Goal: Task Accomplishment & Management: Complete application form

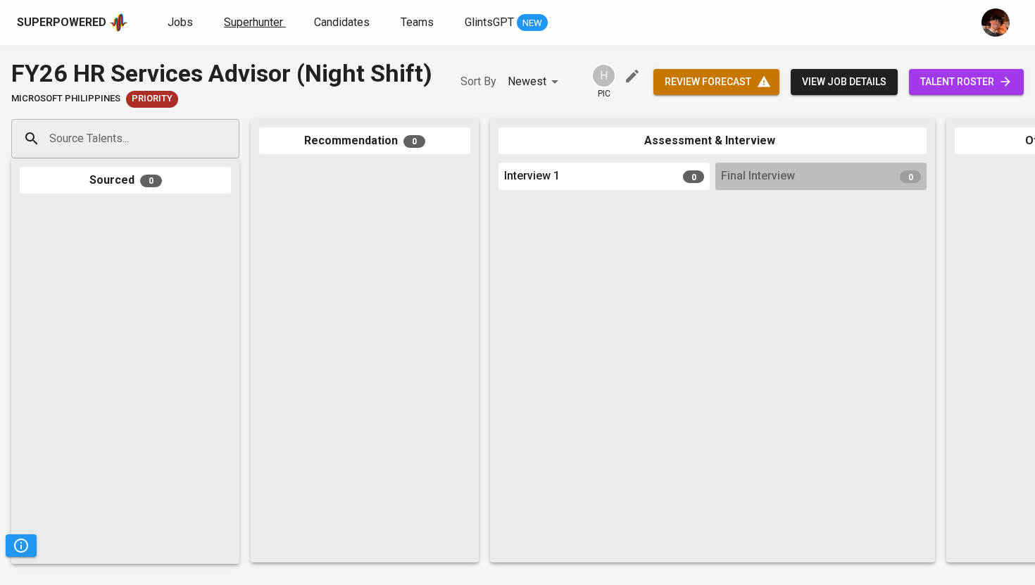
click at [262, 25] on span "Superhunter" at bounding box center [253, 21] width 59 height 13
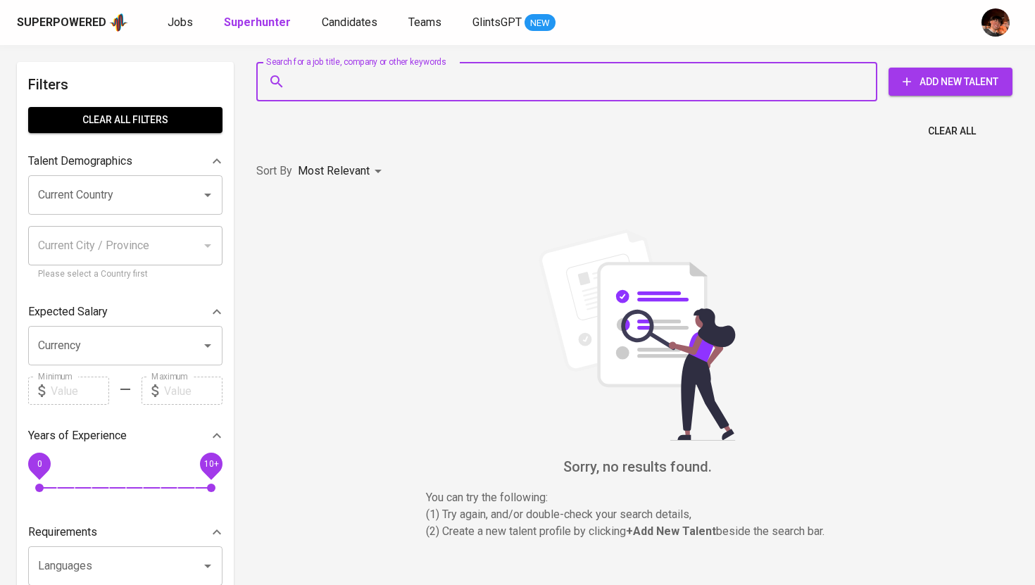
click at [298, 92] on input "Search for a job title, company or other keywords" at bounding box center [570, 81] width 559 height 27
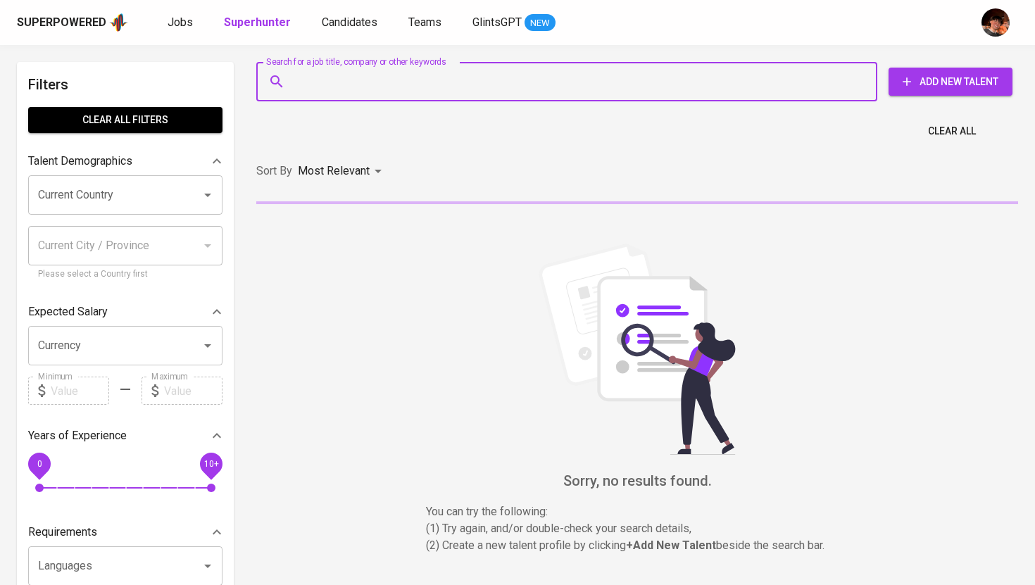
paste input "[EMAIL_ADDRESS][DOMAIN_NAME]"
type input "[EMAIL_ADDRESS][DOMAIN_NAME]"
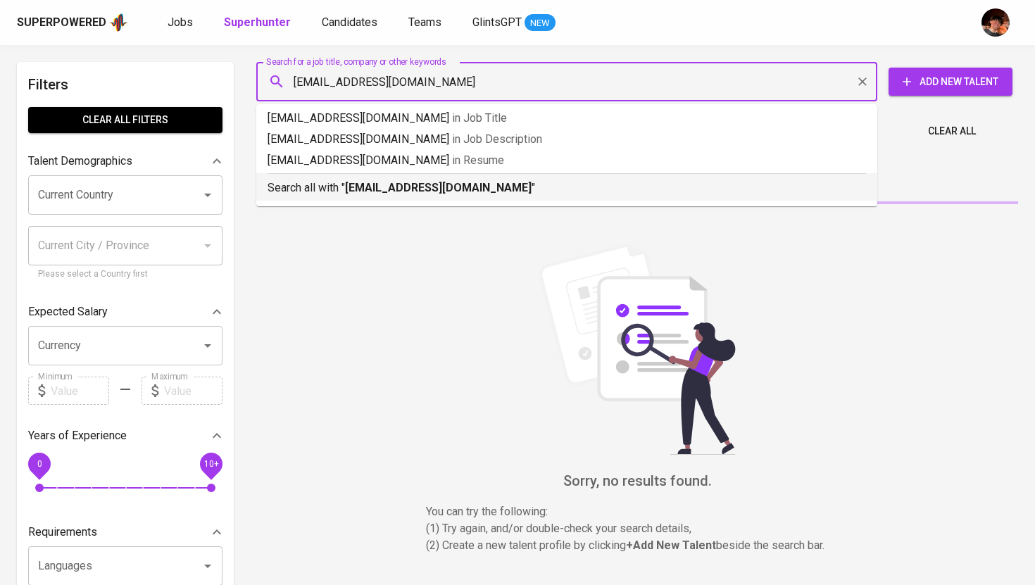
click at [346, 175] on div "Search all with " [EMAIL_ADDRESS][DOMAIN_NAME] "" at bounding box center [567, 184] width 599 height 23
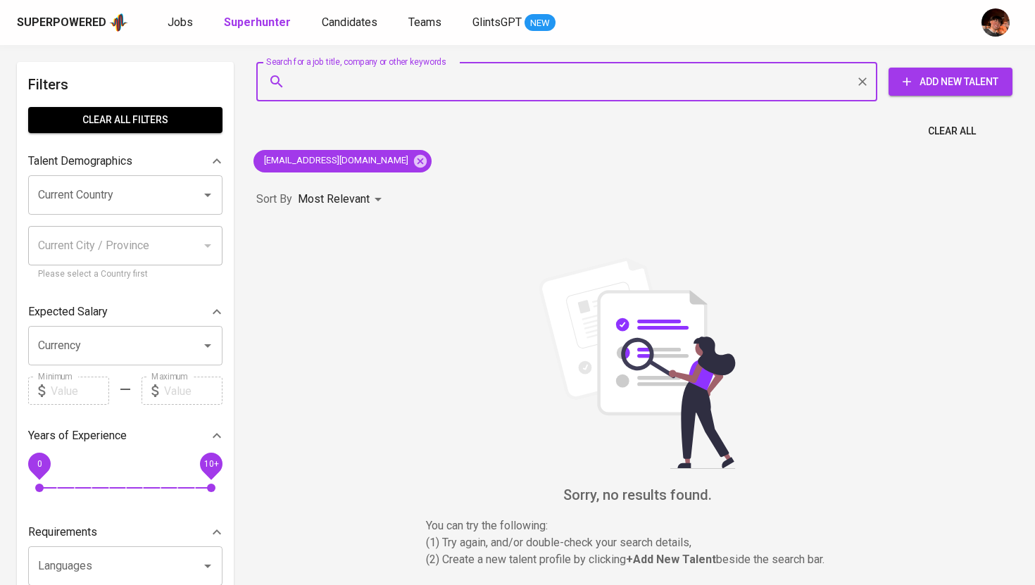
click at [915, 82] on span "Add New Talent" at bounding box center [950, 82] width 101 height 18
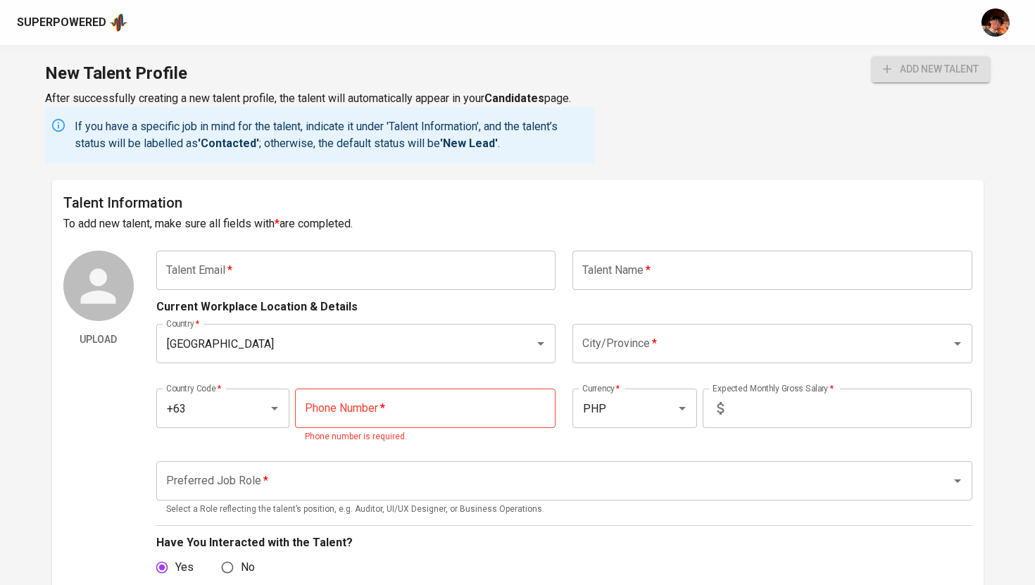
click at [440, 268] on input "text" at bounding box center [356, 270] width 400 height 39
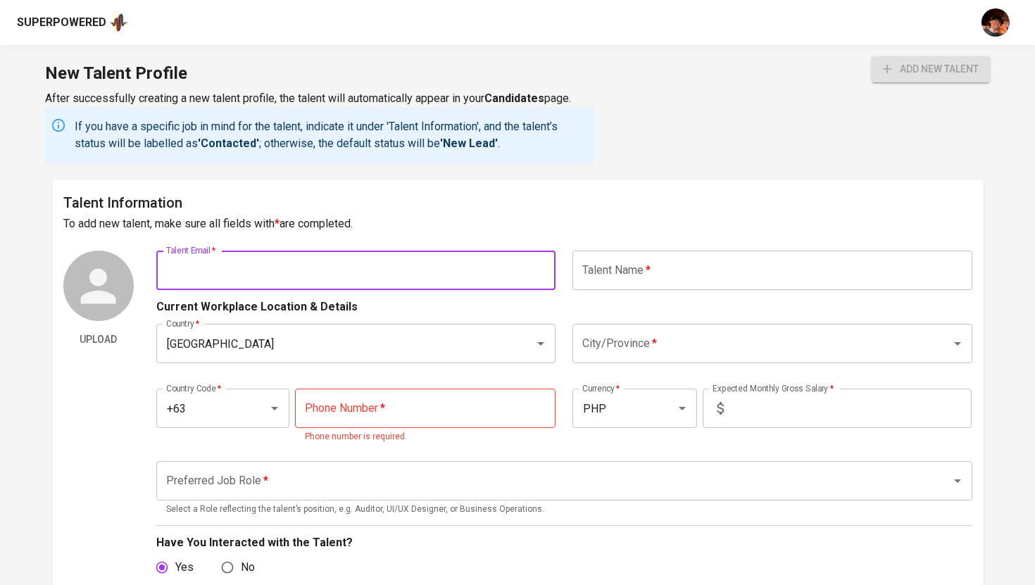
paste input "[EMAIL_ADDRESS][DOMAIN_NAME]"
type input "[EMAIL_ADDRESS][DOMAIN_NAME]"
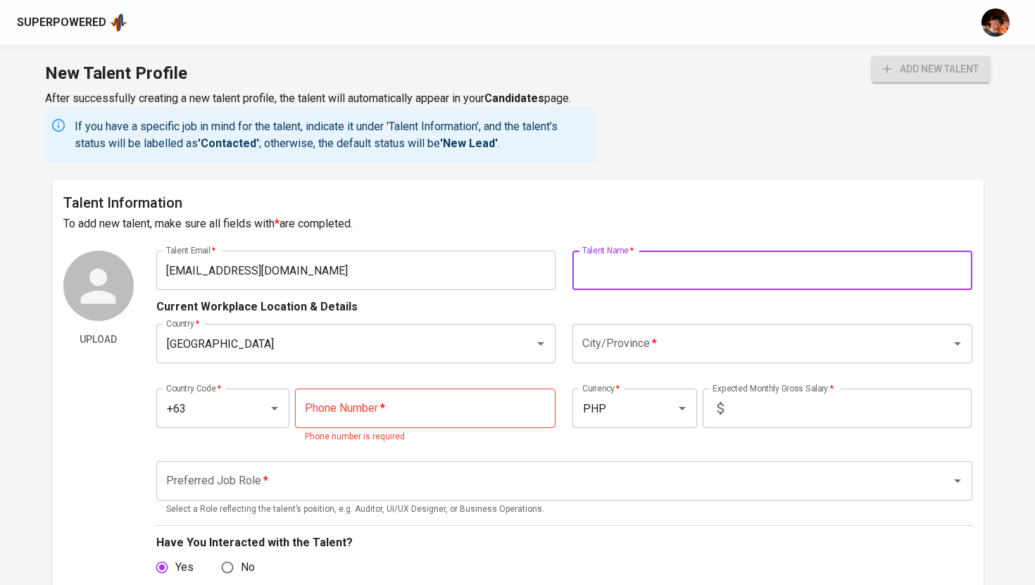
click at [619, 273] on input "text" at bounding box center [773, 270] width 400 height 39
type input "[PERSON_NAME]"
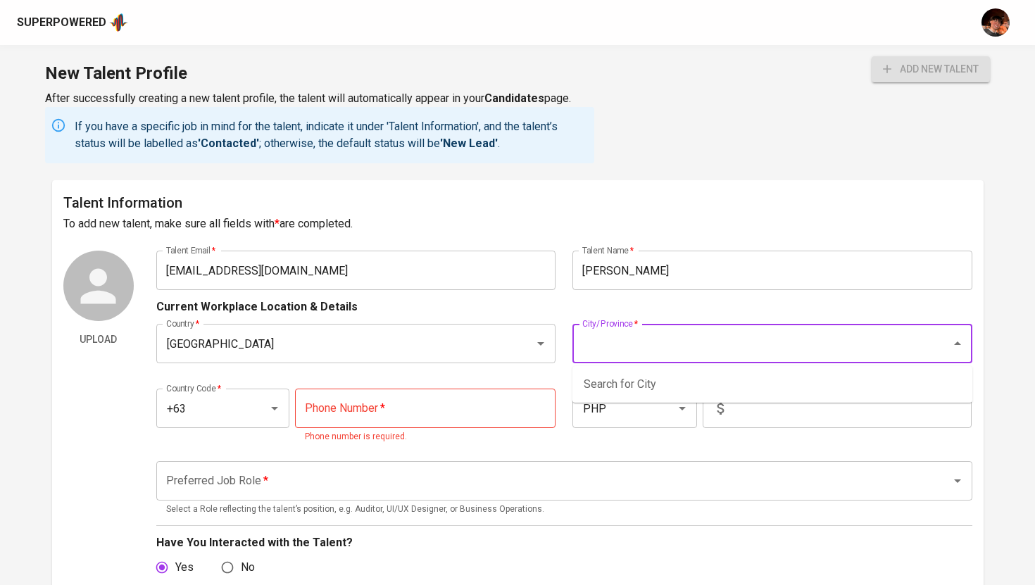
click at [635, 338] on input "City/Province   *" at bounding box center [753, 343] width 348 height 27
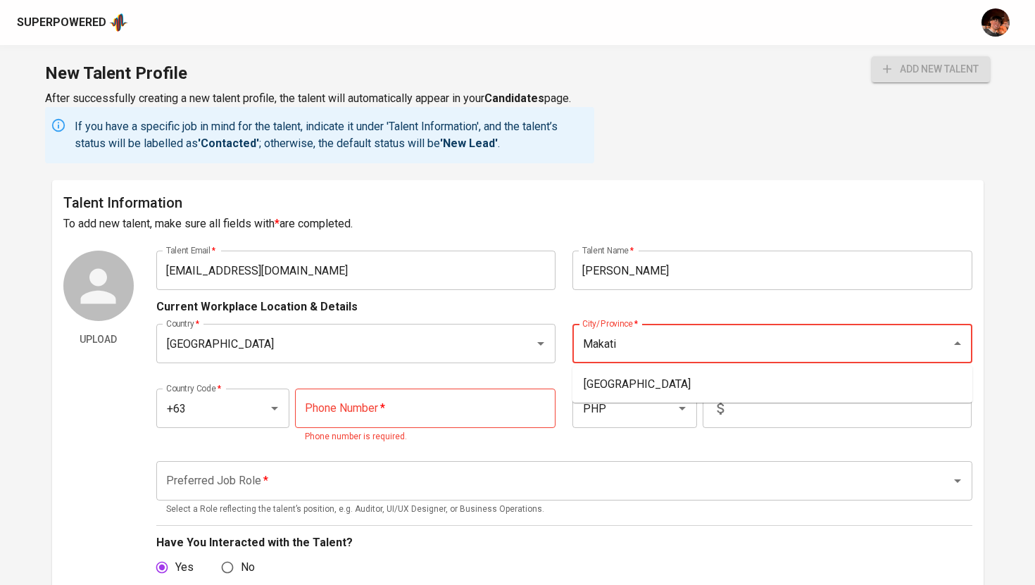
click at [628, 383] on li "[GEOGRAPHIC_DATA]" at bounding box center [773, 384] width 400 height 25
type input "[GEOGRAPHIC_DATA]"
click at [402, 414] on input "tel" at bounding box center [425, 408] width 261 height 39
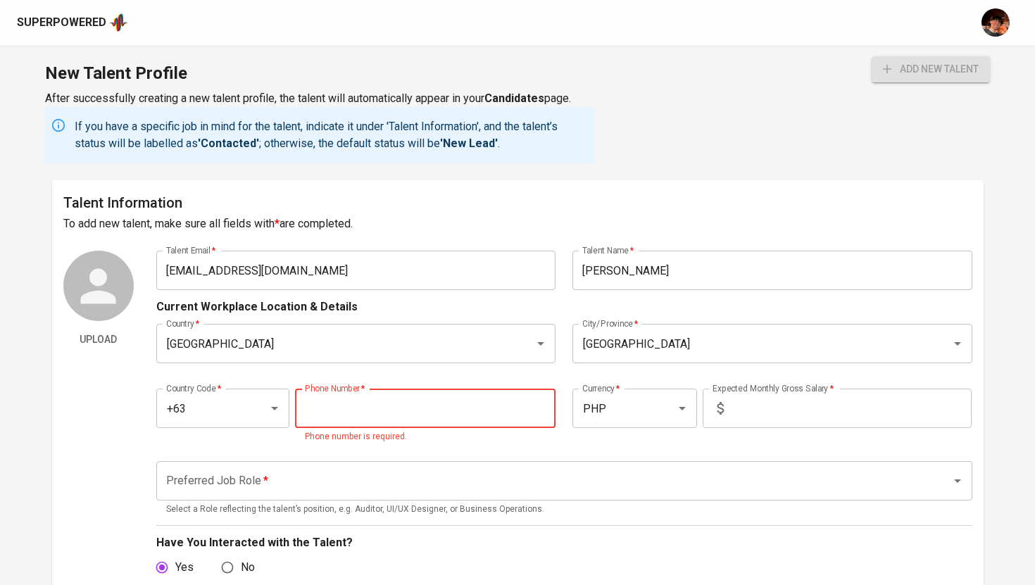
paste input "[PHONE_NUMBER]"
type input "[PHONE_NUMBER]"
click at [762, 414] on input "text" at bounding box center [851, 408] width 242 height 39
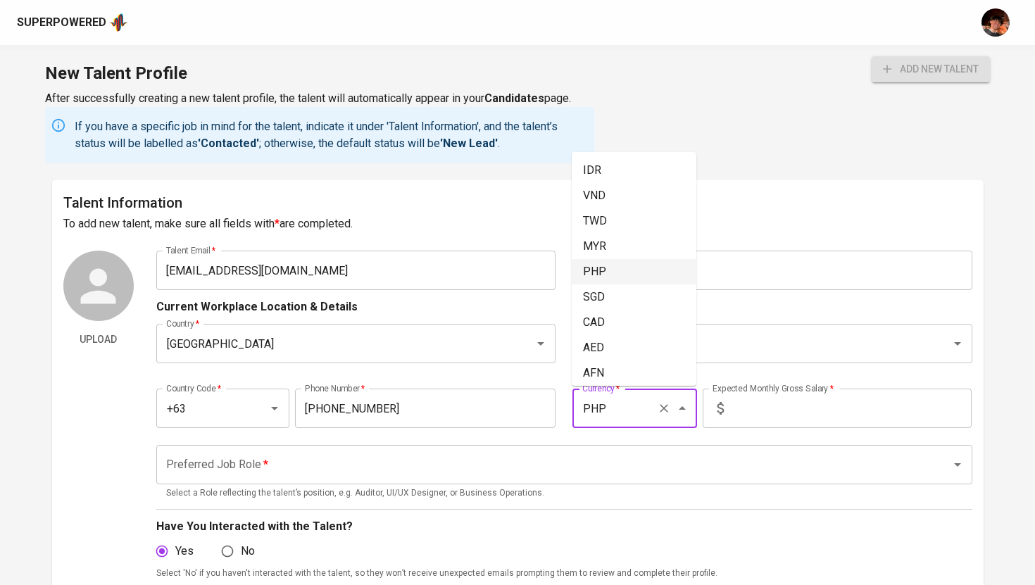
click at [637, 411] on input "PHP" at bounding box center [615, 408] width 73 height 27
click at [737, 416] on input "text" at bounding box center [851, 408] width 242 height 39
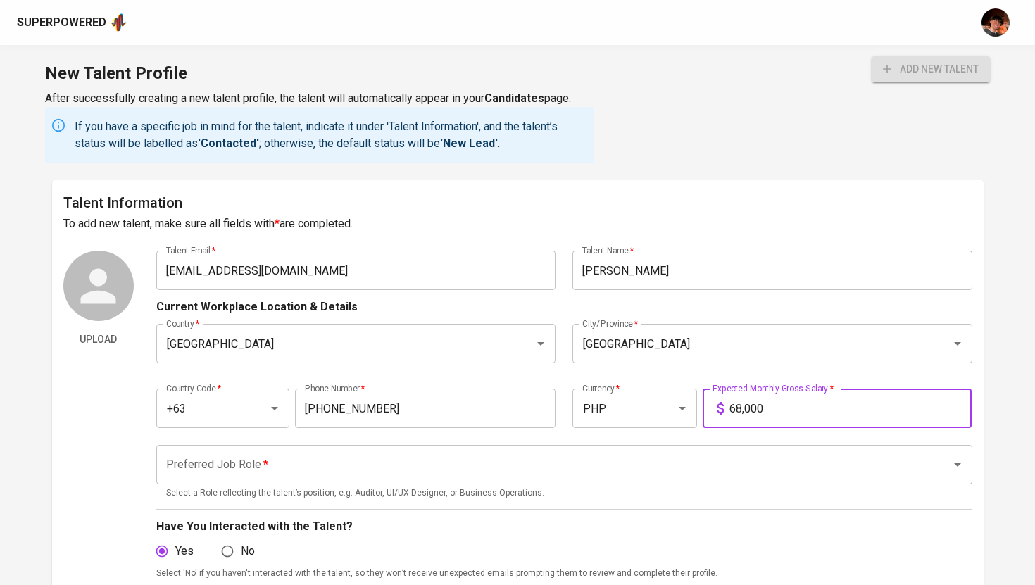
type input "68,000"
click at [721, 472] on input "Preferred Job Role   *" at bounding box center [545, 465] width 764 height 27
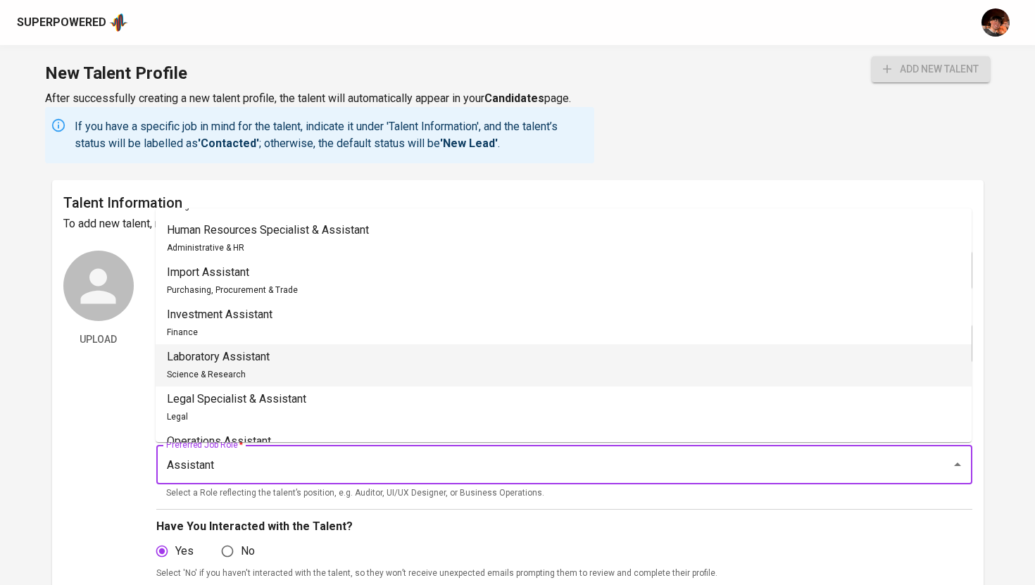
scroll to position [239, 0]
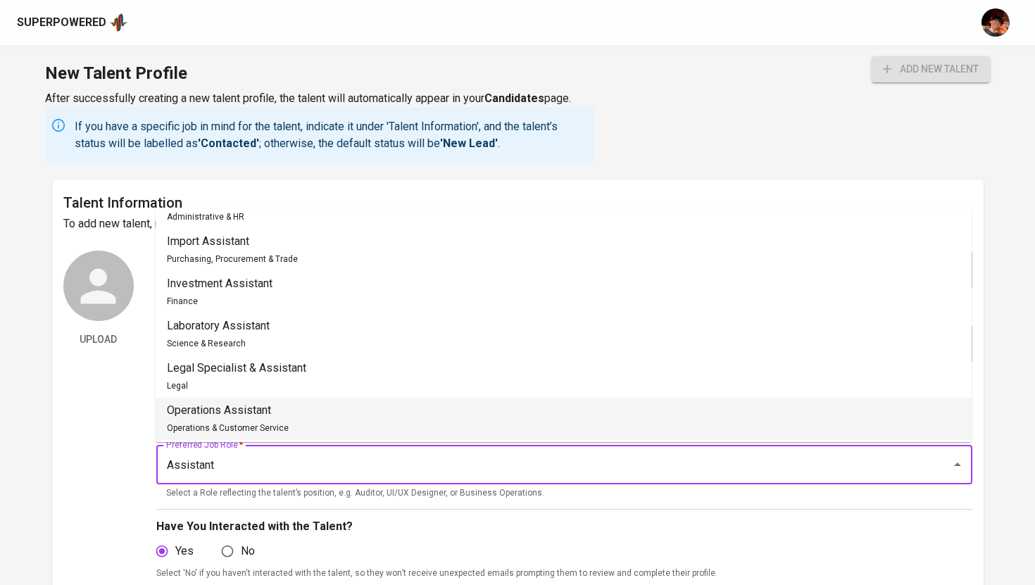
click at [270, 424] on span "Operations & Customer Service" at bounding box center [228, 428] width 122 height 10
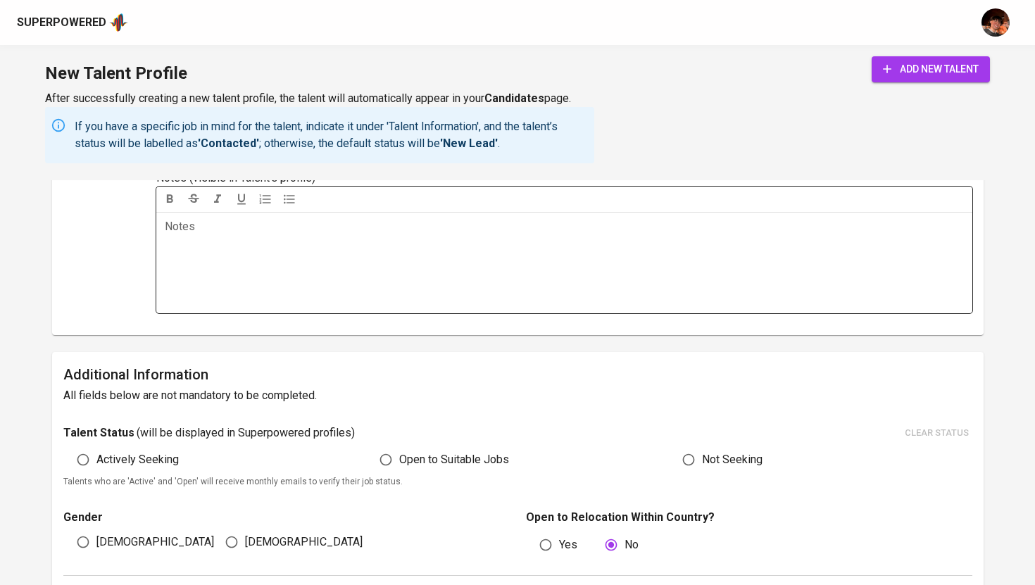
scroll to position [425, 0]
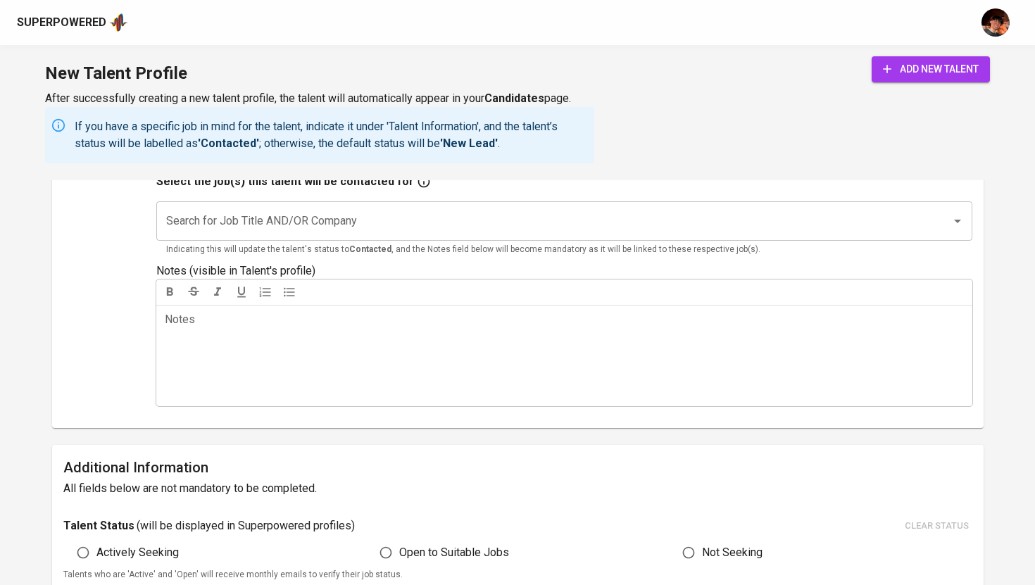
type input "Operations Assistant"
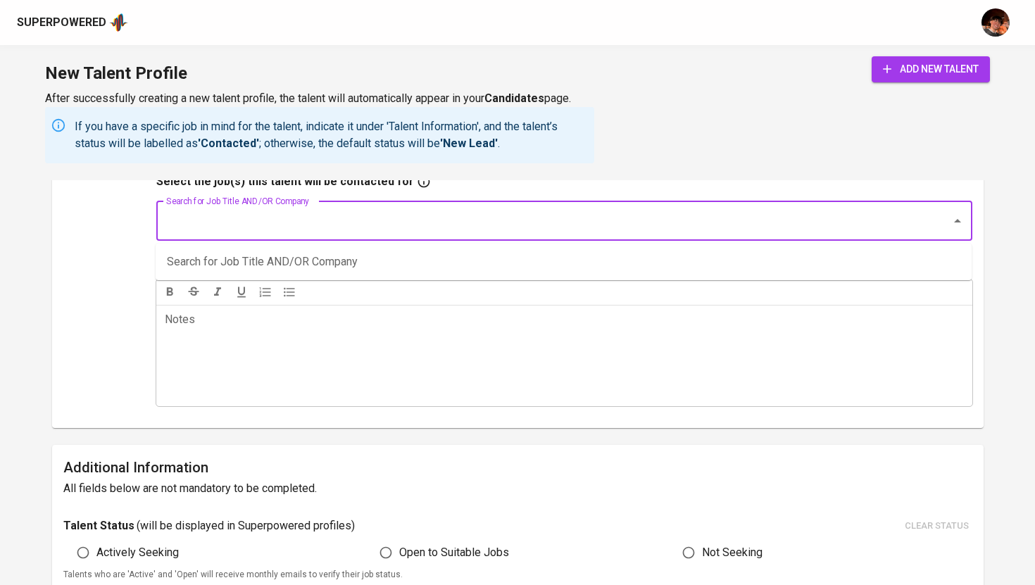
click at [366, 220] on input "Search for Job Title AND/OR Company" at bounding box center [545, 221] width 764 height 27
type input "HR"
type input "Executive"
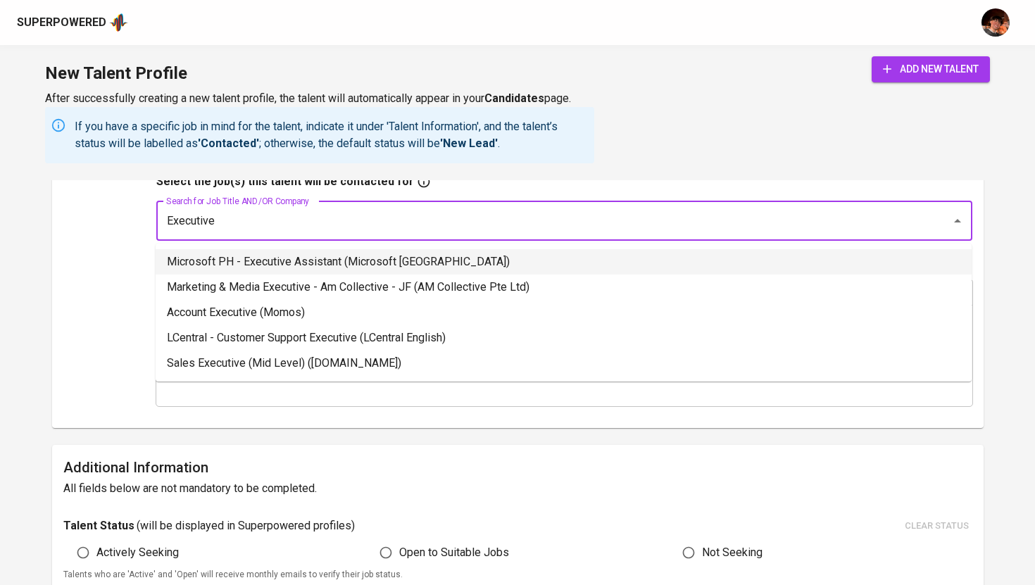
click at [346, 270] on li "Microsoft PH - Executive Assistant (Microsoft [GEOGRAPHIC_DATA])" at bounding box center [564, 261] width 816 height 25
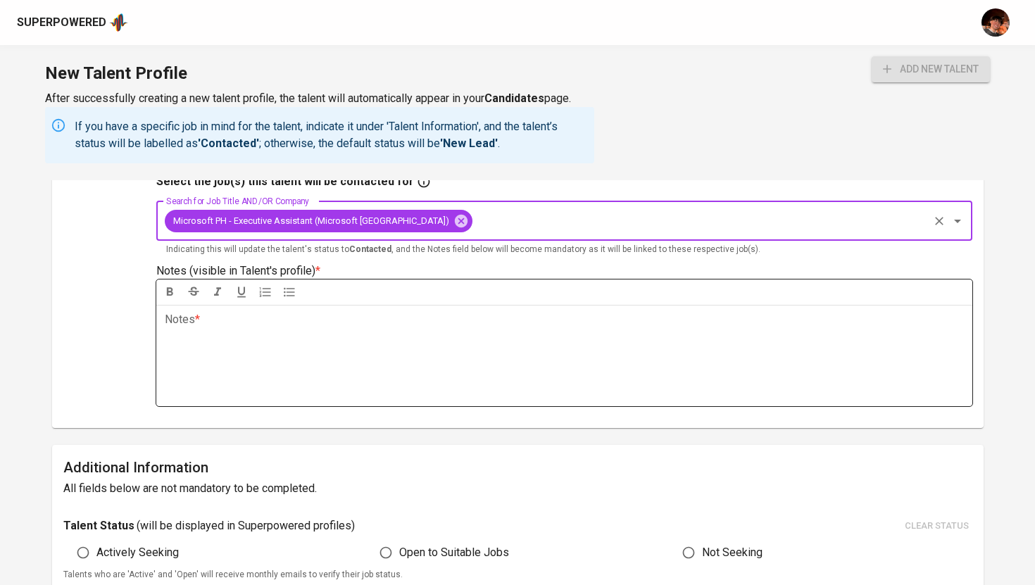
click at [517, 334] on div "Notes * ﻿" at bounding box center [564, 355] width 816 height 101
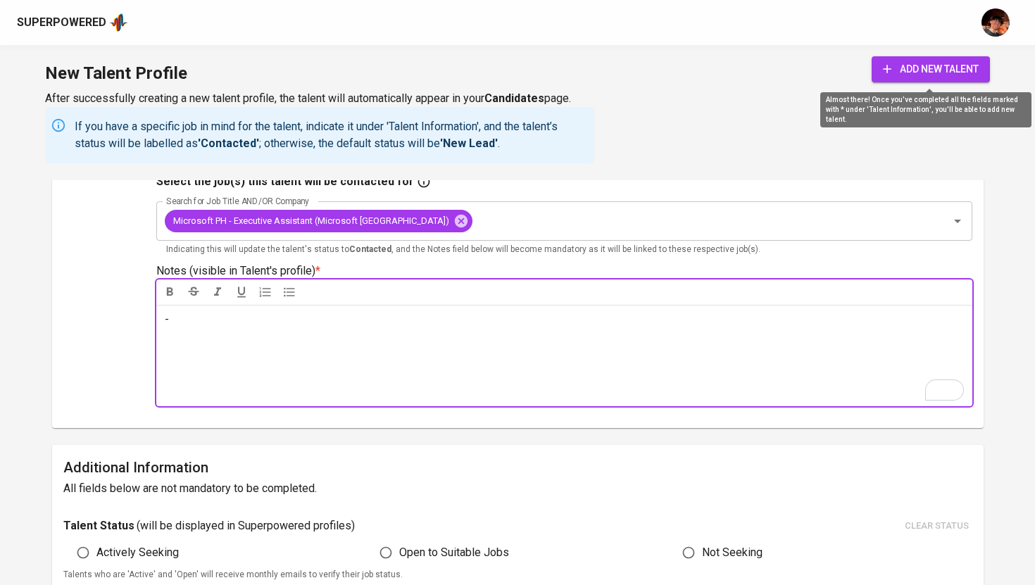
click at [943, 66] on span "add new talent" at bounding box center [931, 70] width 96 height 18
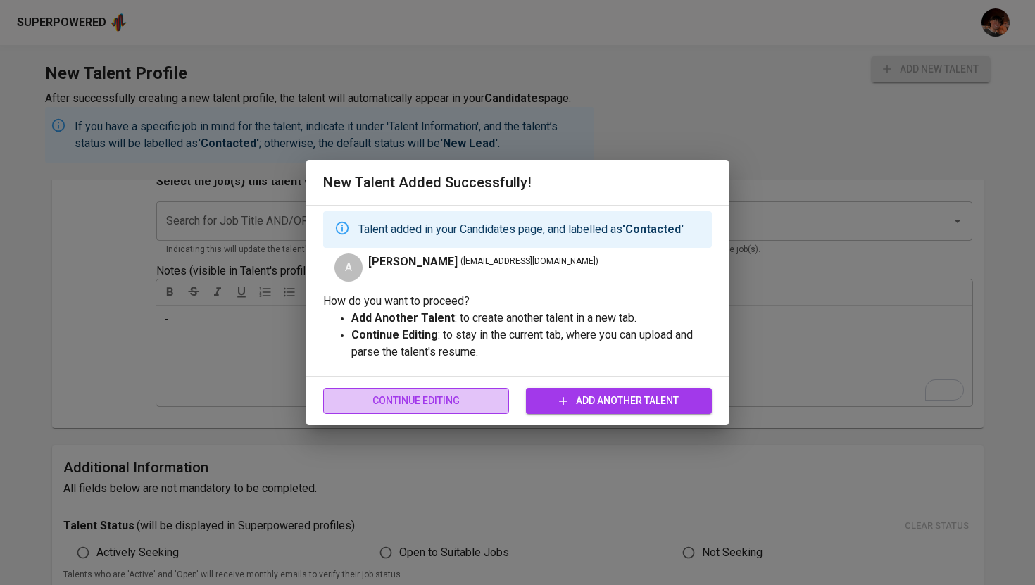
click at [380, 403] on span "Continue Editing" at bounding box center [416, 401] width 163 height 18
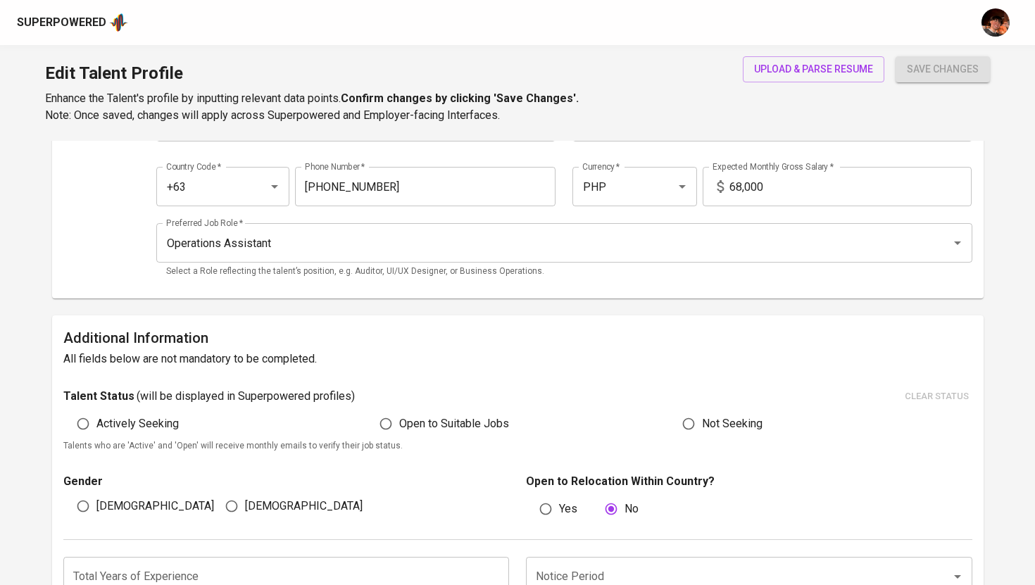
scroll to position [249, 0]
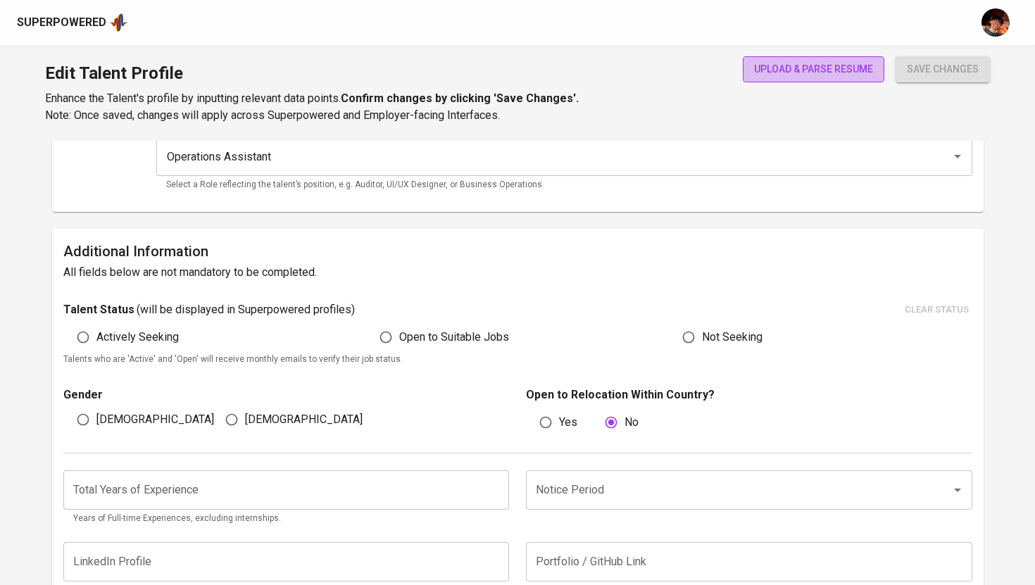
click at [764, 76] on span "upload & parse resume" at bounding box center [813, 70] width 119 height 18
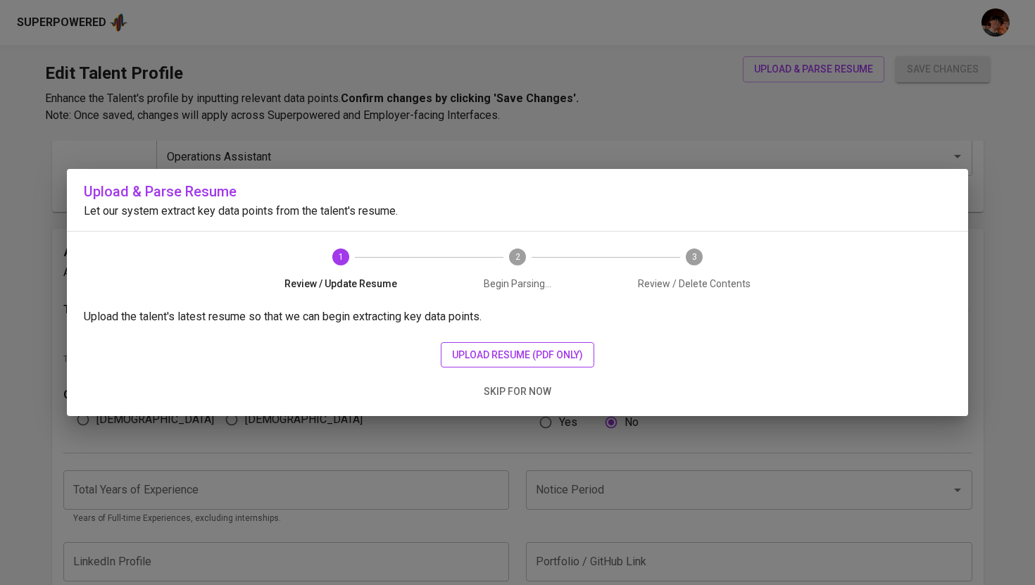
click at [543, 347] on span "upload resume (pdf only)" at bounding box center [517, 356] width 131 height 18
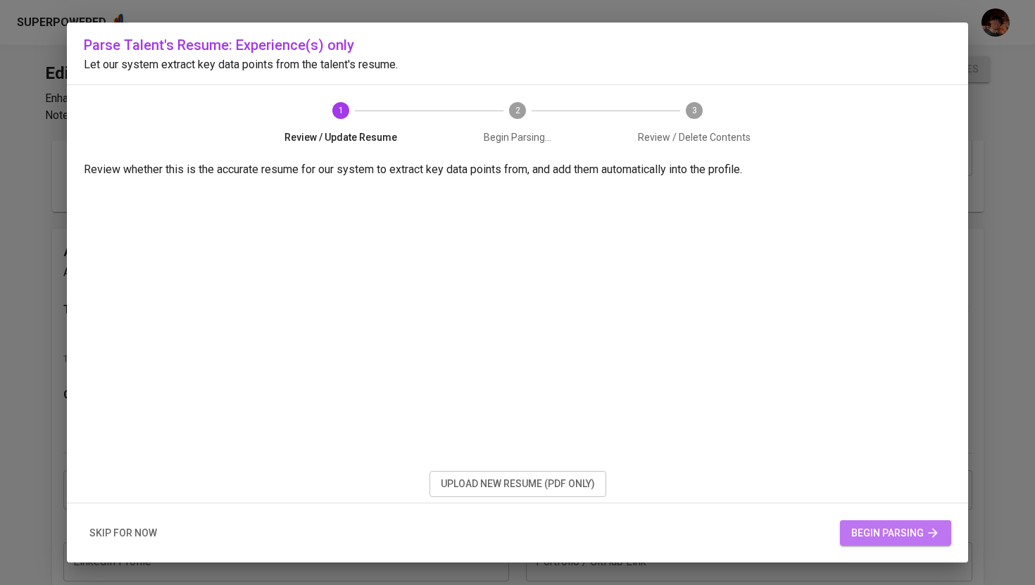
click at [862, 535] on span "begin parsing" at bounding box center [896, 534] width 89 height 18
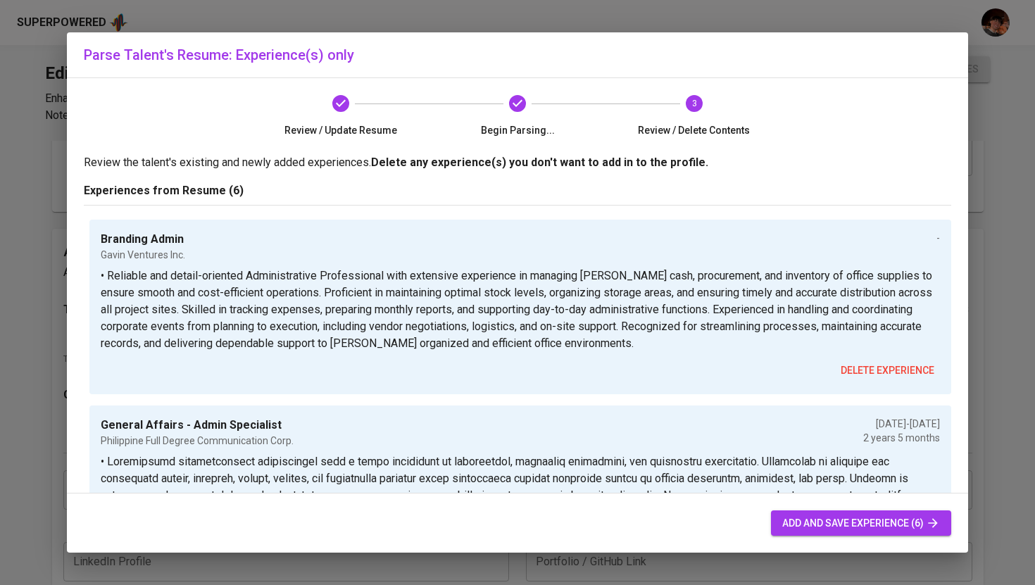
click at [837, 524] on span "add and save experience (6)" at bounding box center [862, 524] width 158 height 18
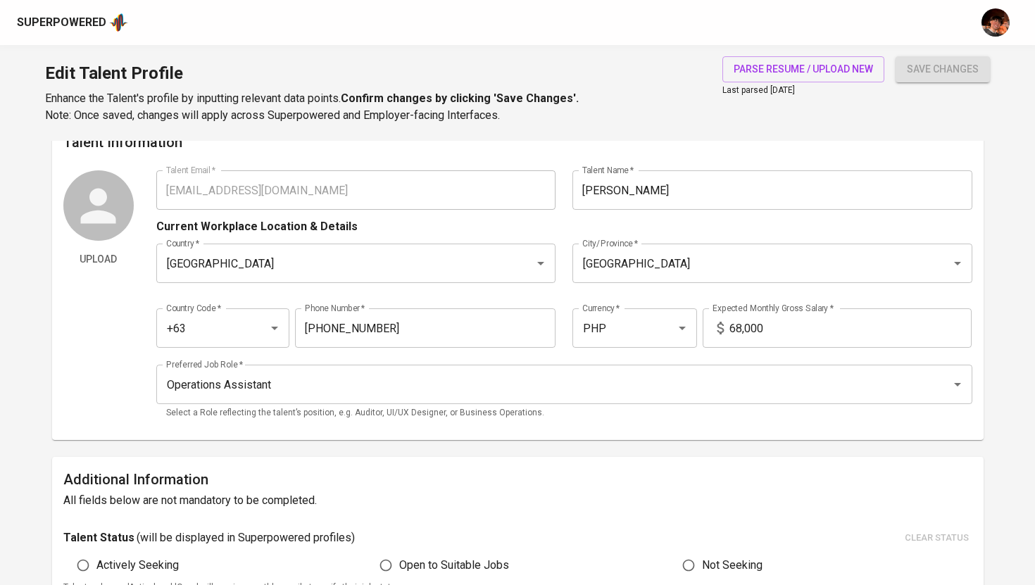
scroll to position [0, 0]
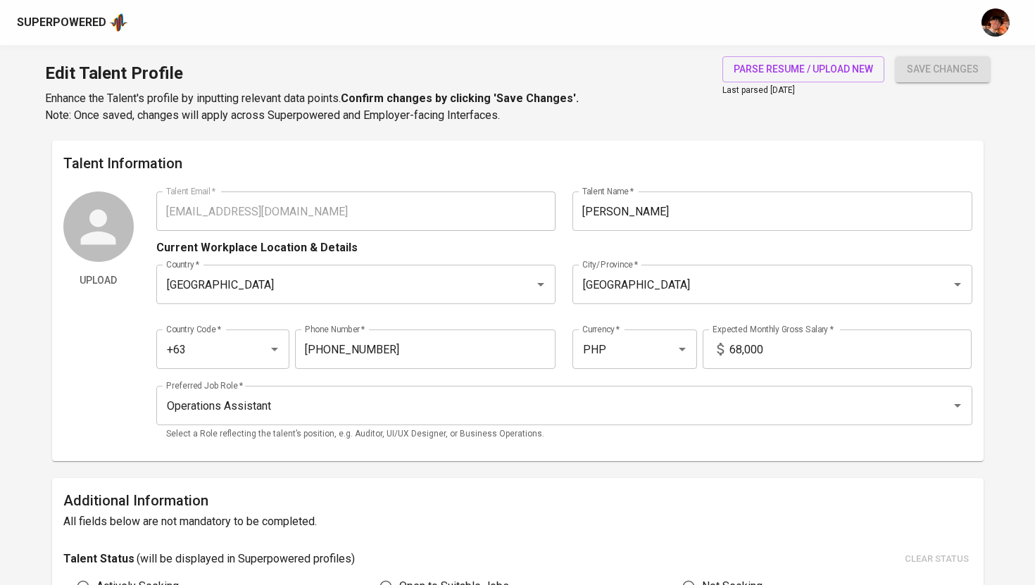
click at [78, 18] on div "Superpowered" at bounding box center [61, 23] width 89 height 16
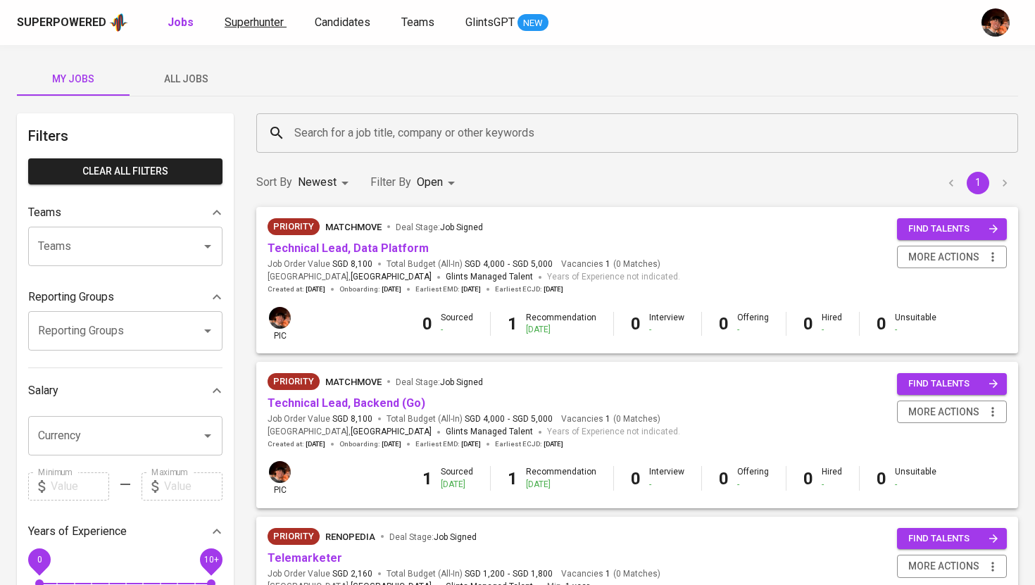
click at [269, 20] on span "Superhunter" at bounding box center [254, 21] width 59 height 13
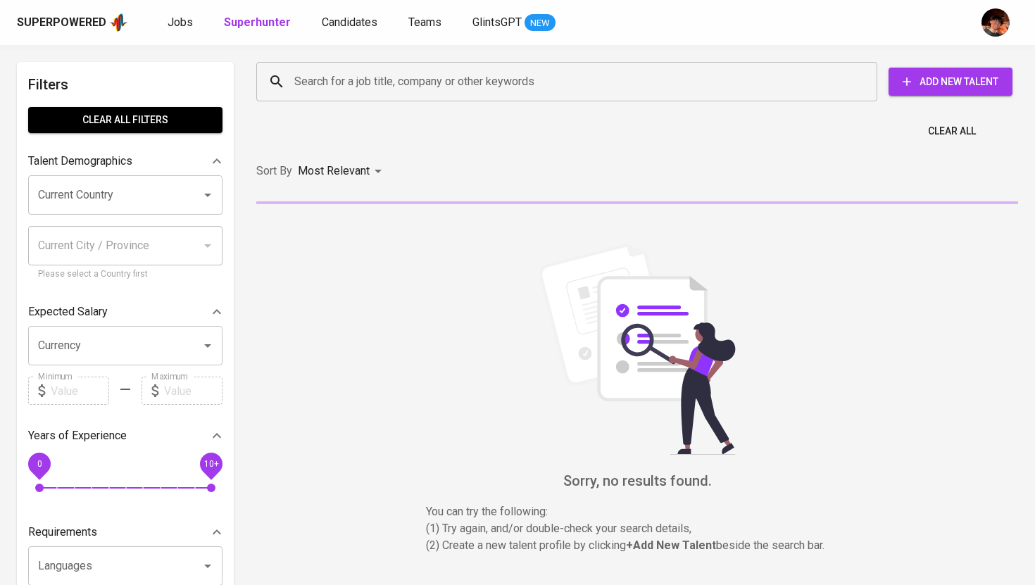
click at [371, 89] on input "Search for a job title, company or other keywords" at bounding box center [570, 81] width 559 height 27
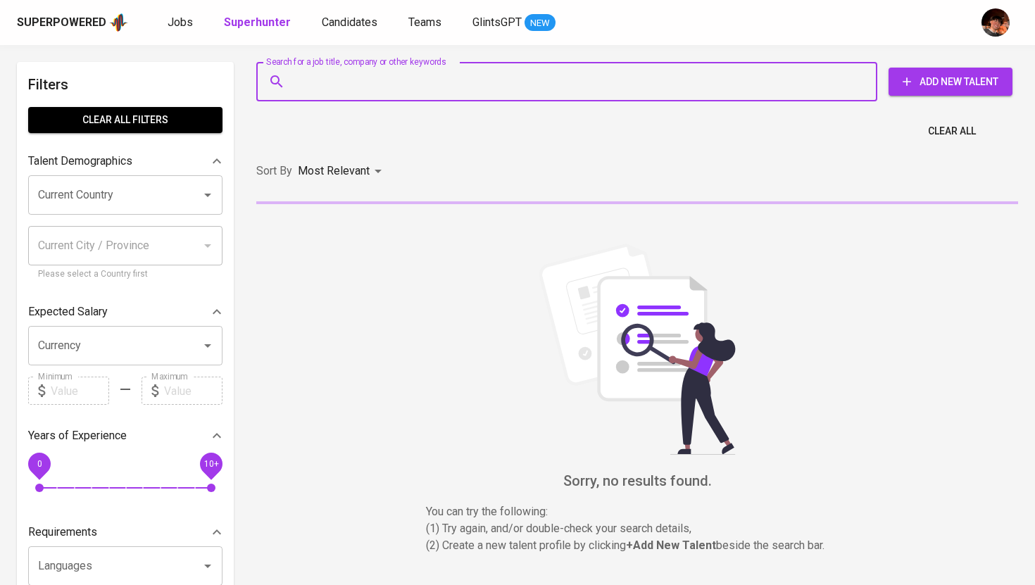
paste input "[EMAIL_ADDRESS][DOMAIN_NAME]"
type input "[EMAIL_ADDRESS][DOMAIN_NAME]"
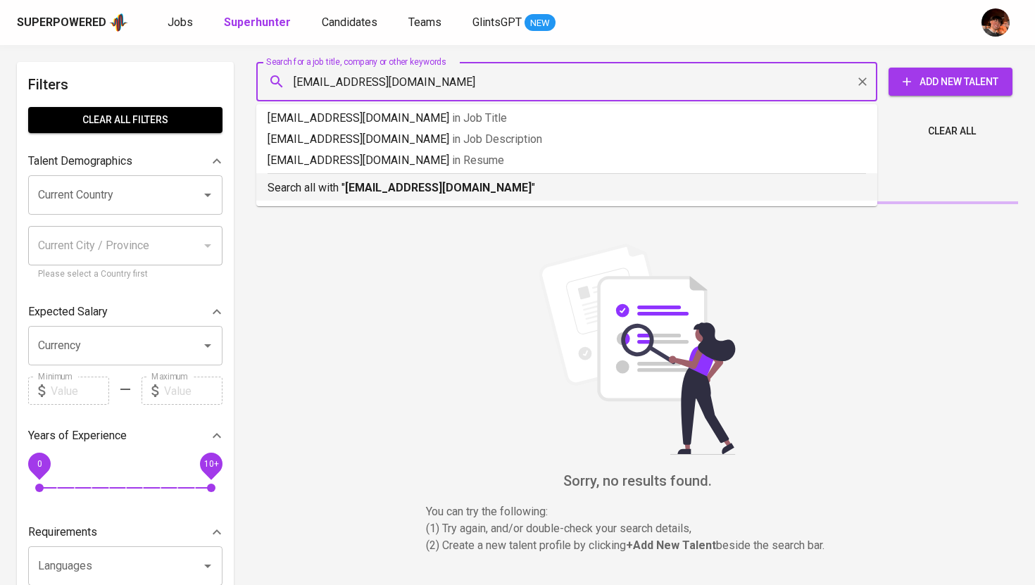
click at [390, 192] on b "[EMAIL_ADDRESS][DOMAIN_NAME]" at bounding box center [438, 187] width 187 height 13
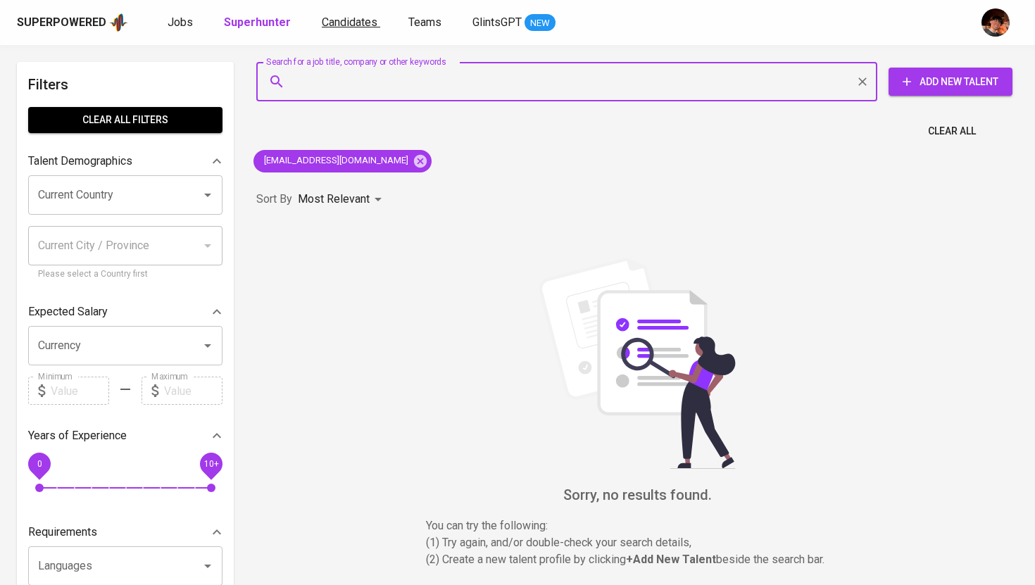
click at [349, 27] on span "Candidates" at bounding box center [350, 21] width 56 height 13
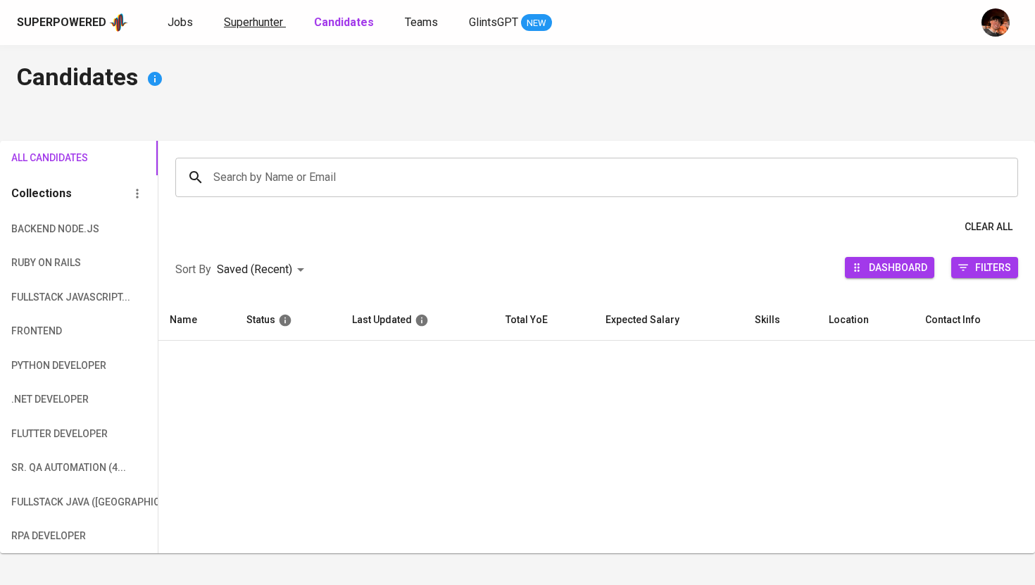
click at [245, 27] on span "Superhunter" at bounding box center [253, 21] width 59 height 13
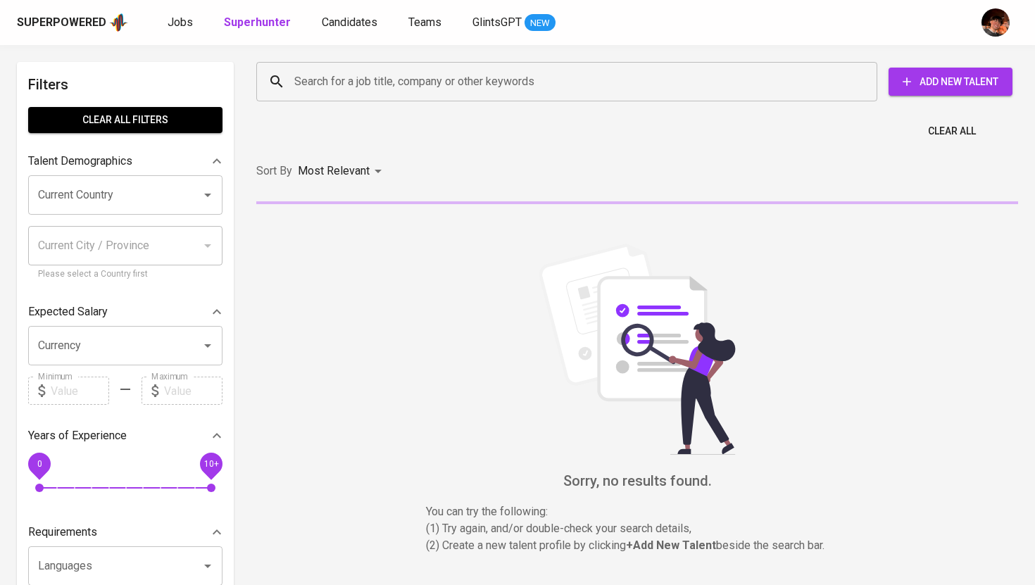
click at [317, 75] on input "Search for a job title, company or other keywords" at bounding box center [570, 81] width 559 height 27
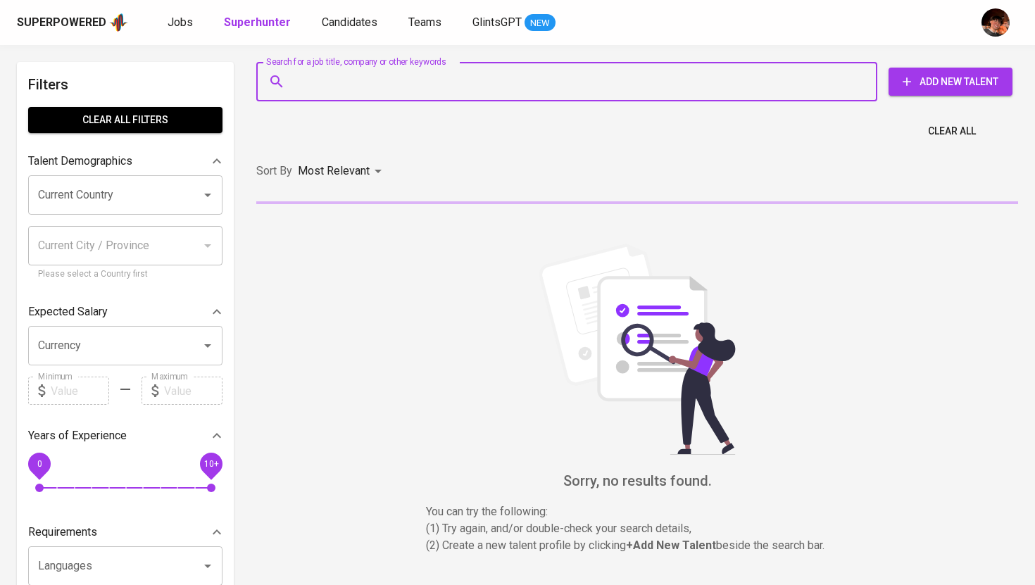
paste input "[EMAIL_ADDRESS][DOMAIN_NAME]"
type input "[EMAIL_ADDRESS][DOMAIN_NAME]"
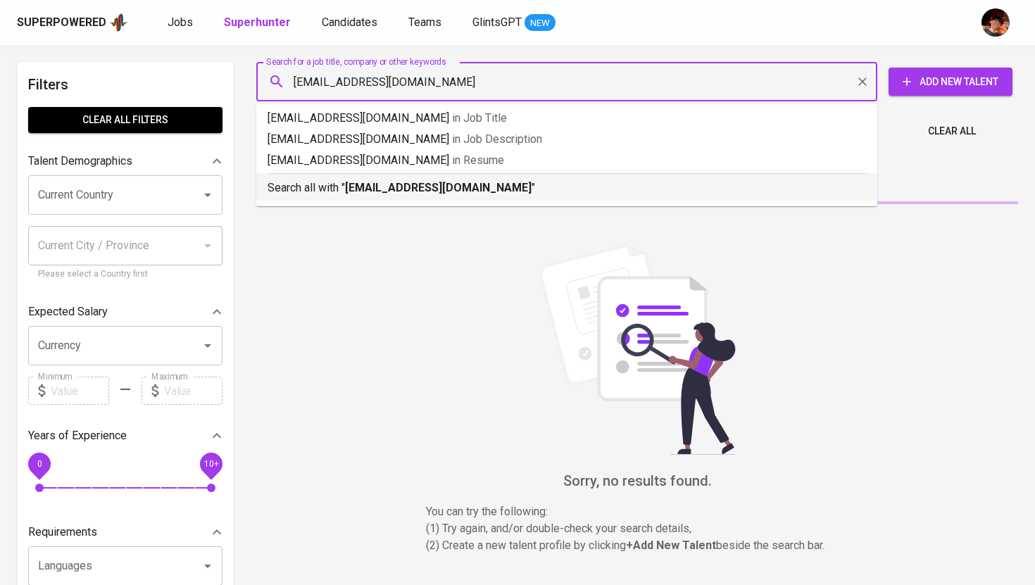
click at [397, 194] on b "[EMAIL_ADDRESS][DOMAIN_NAME]" at bounding box center [438, 187] width 187 height 13
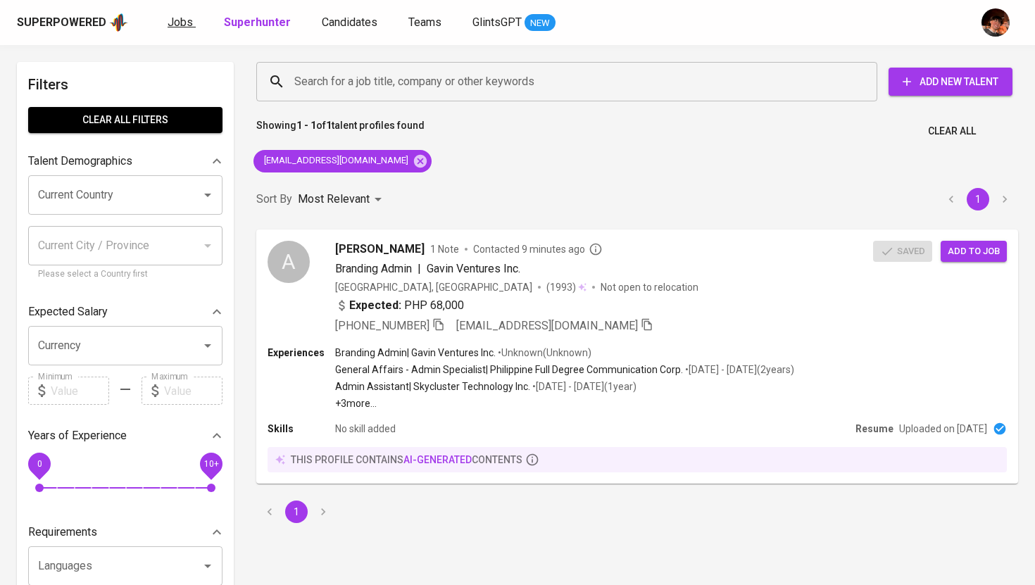
click at [180, 23] on span "Jobs" at bounding box center [180, 21] width 25 height 13
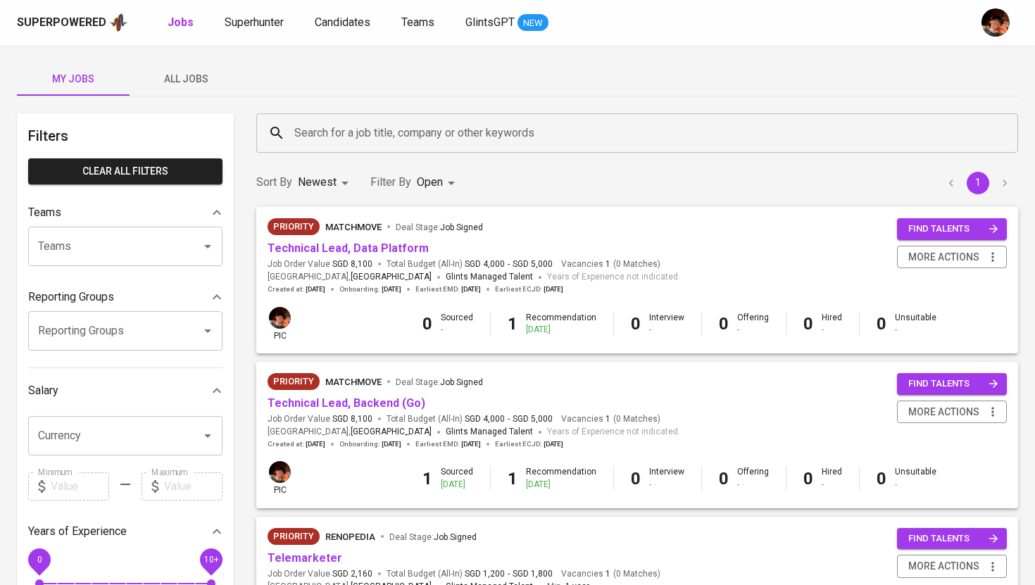
click at [197, 77] on span "All Jobs" at bounding box center [186, 79] width 96 height 18
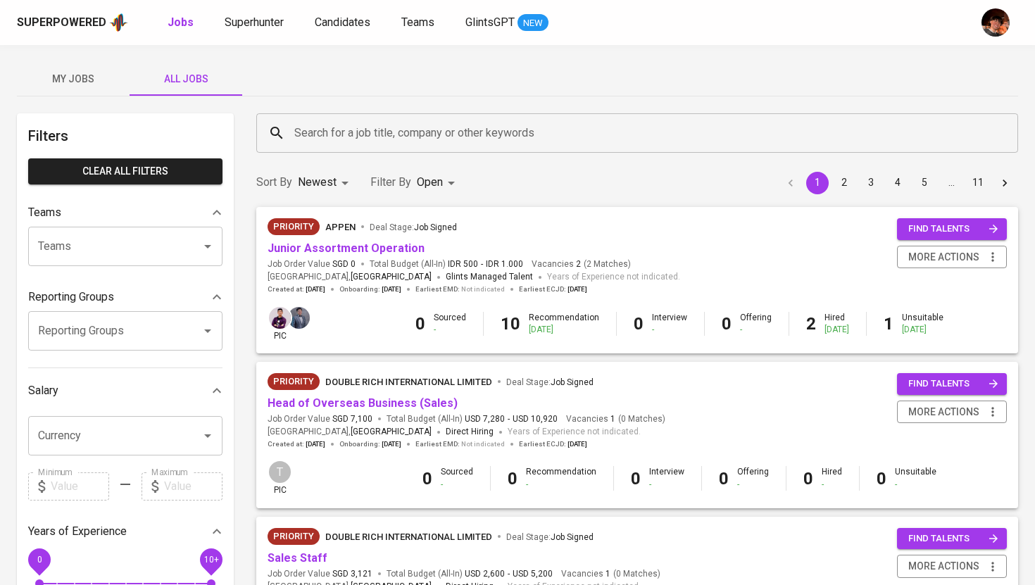
click at [339, 125] on input "Search for a job title, company or other keywords" at bounding box center [641, 133] width 700 height 27
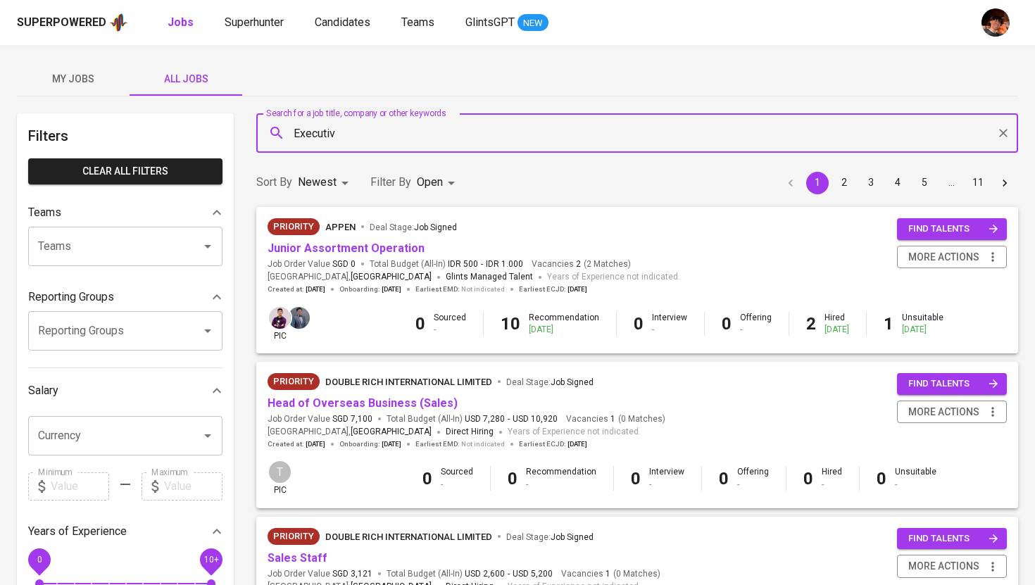
type input "Executive"
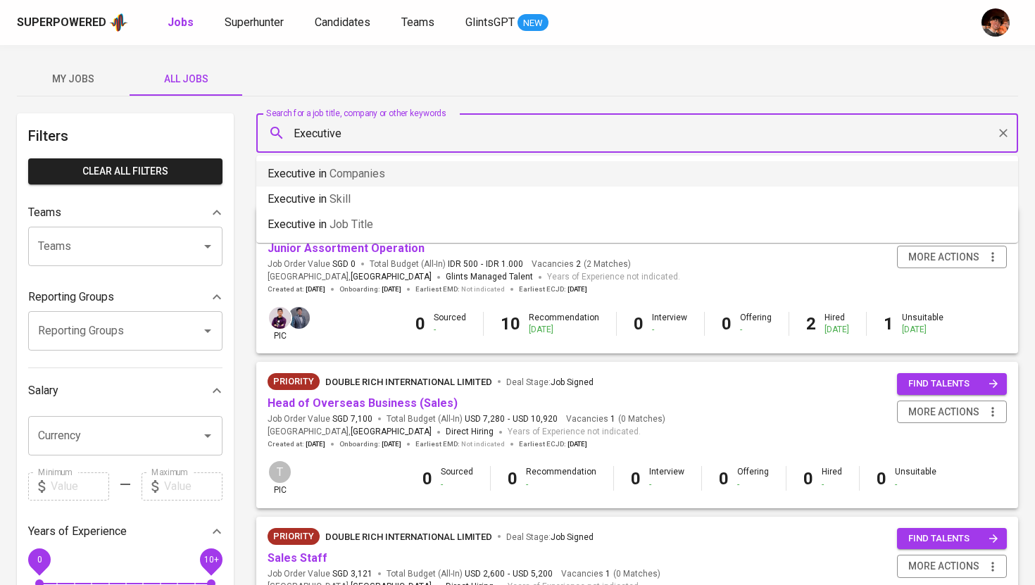
click at [359, 178] on span "Companies" at bounding box center [358, 173] width 56 height 13
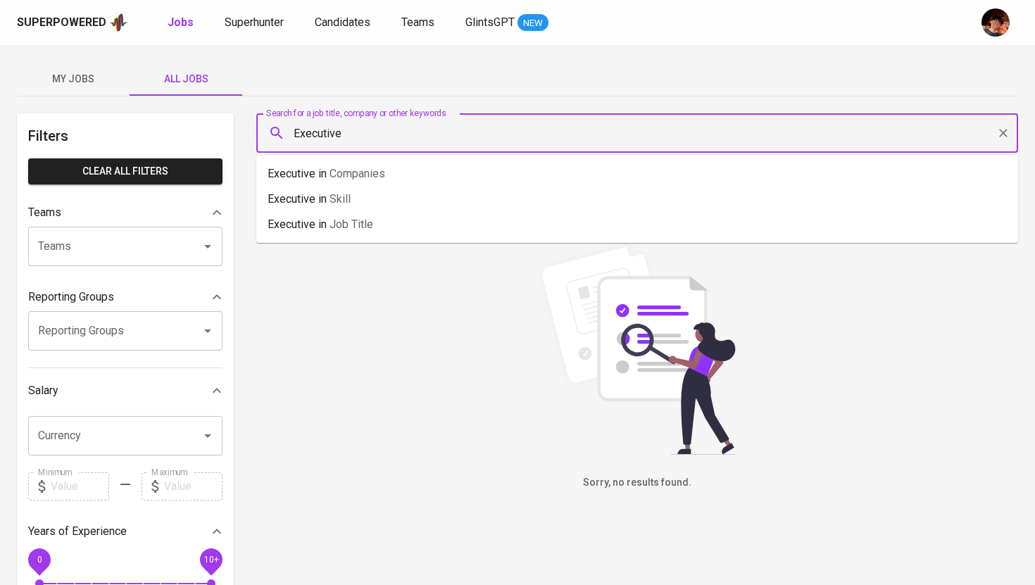
drag, startPoint x: 331, startPoint y: 135, endPoint x: 251, endPoint y: 132, distance: 79.6
click at [251, 132] on div "Search for a job title, company or other keywords Executive Search for a job ti…" at bounding box center [637, 133] width 779 height 56
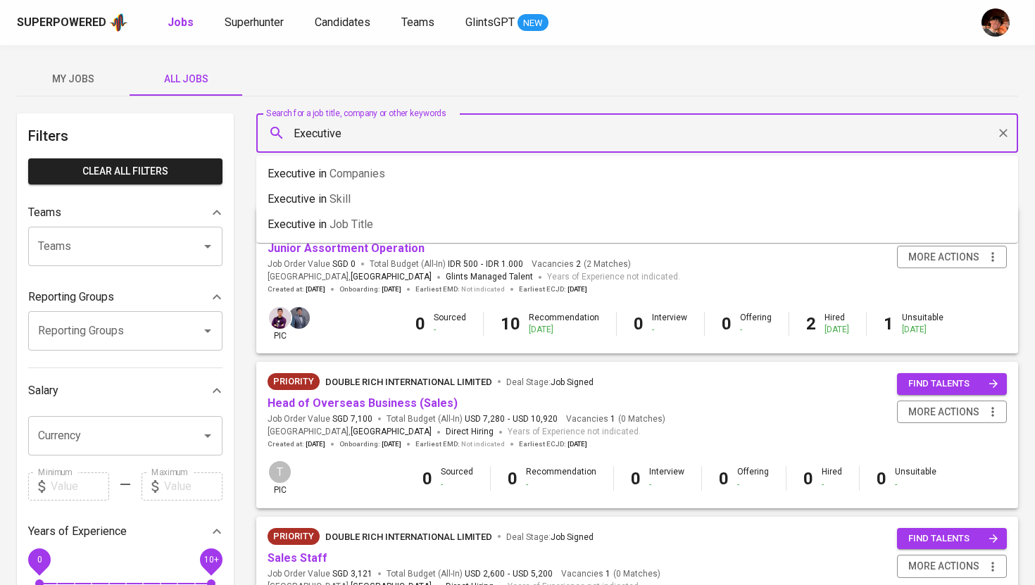
type input "Executive"
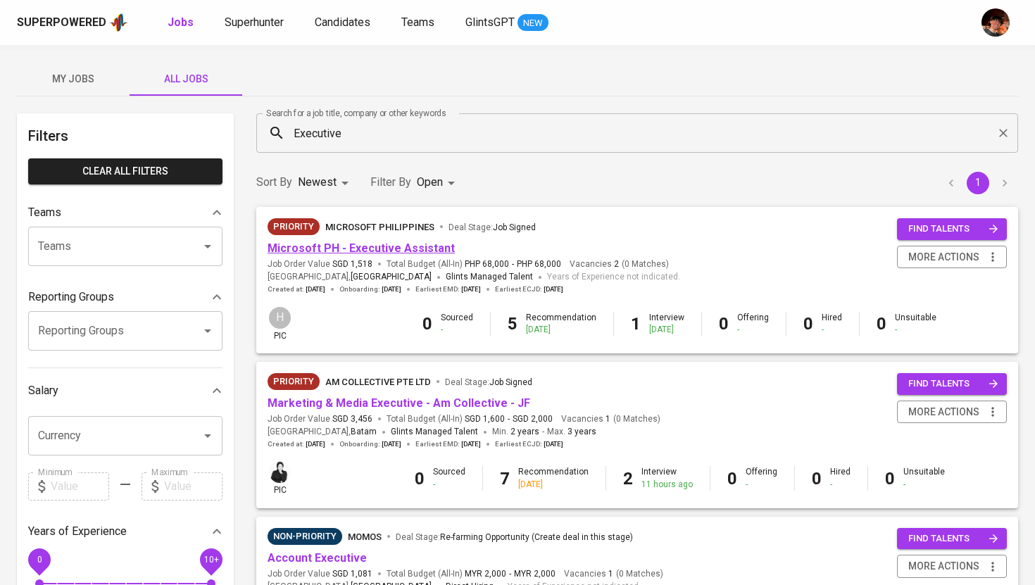
click at [329, 249] on link "Microsoft PH - Executive Assistant" at bounding box center [361, 248] width 187 height 13
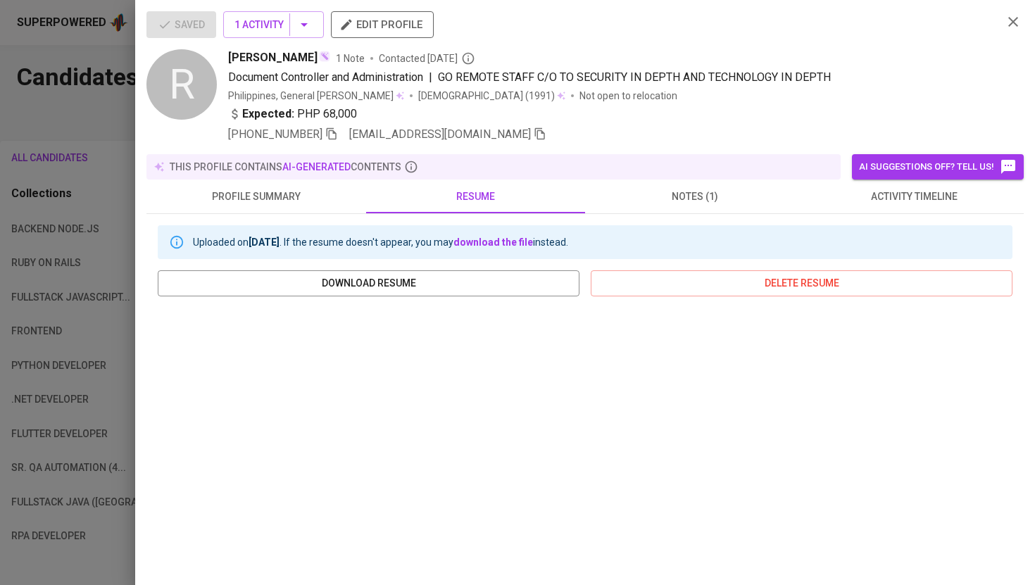
scroll to position [180, 0]
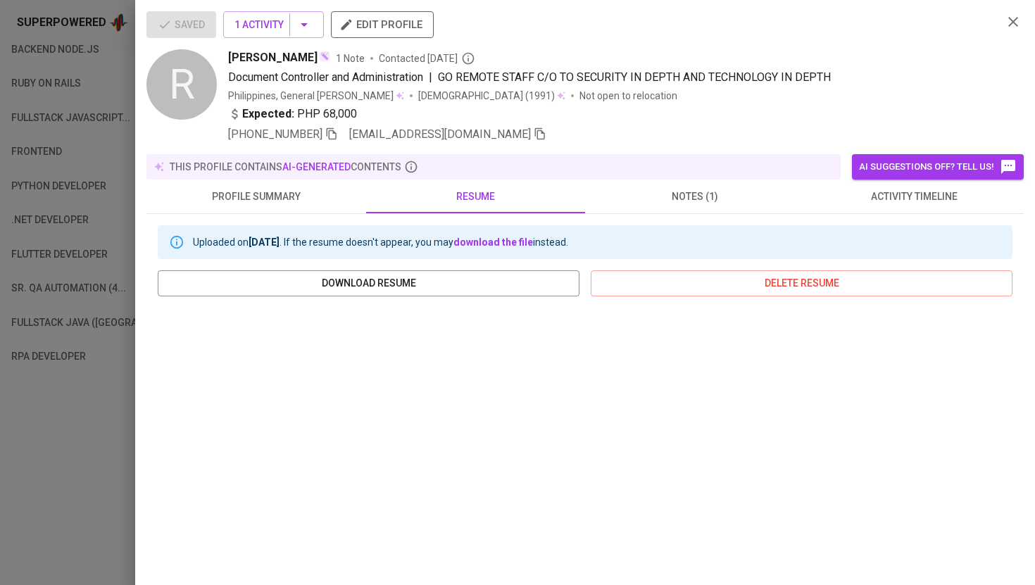
click at [72, 90] on div at bounding box center [517, 292] width 1035 height 585
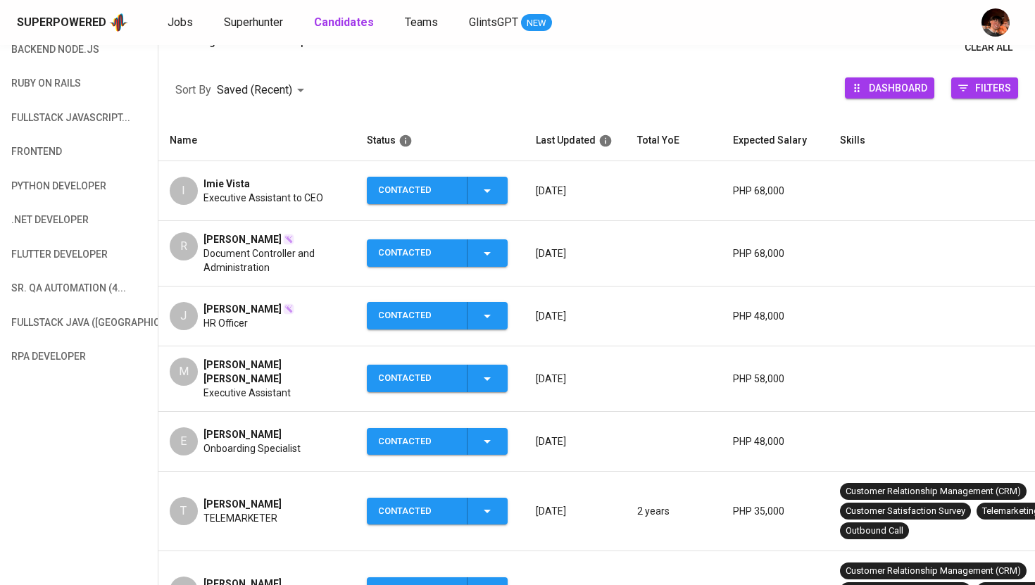
scroll to position [0, 0]
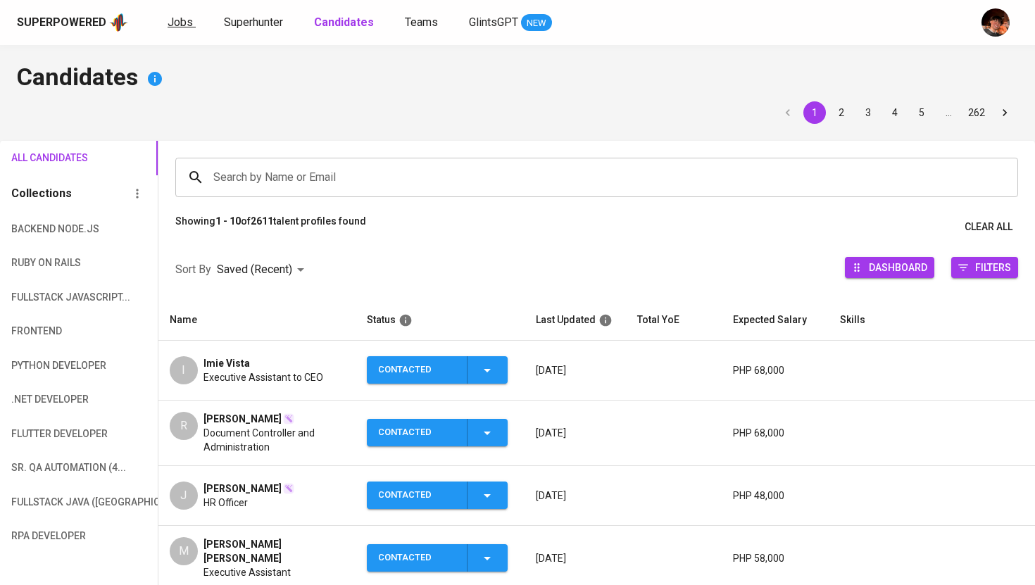
click at [178, 20] on span "Jobs" at bounding box center [180, 21] width 25 height 13
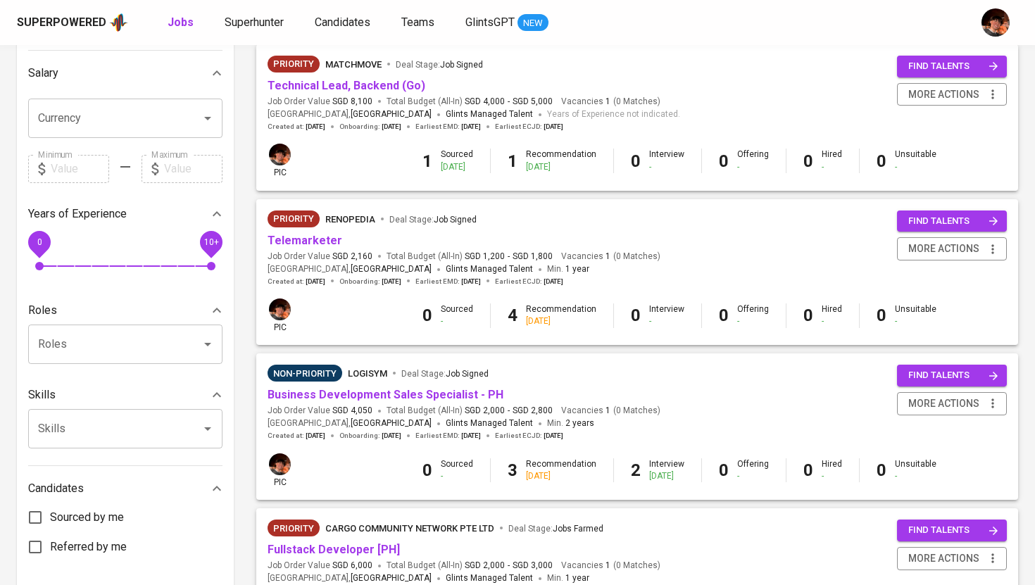
scroll to position [314, 0]
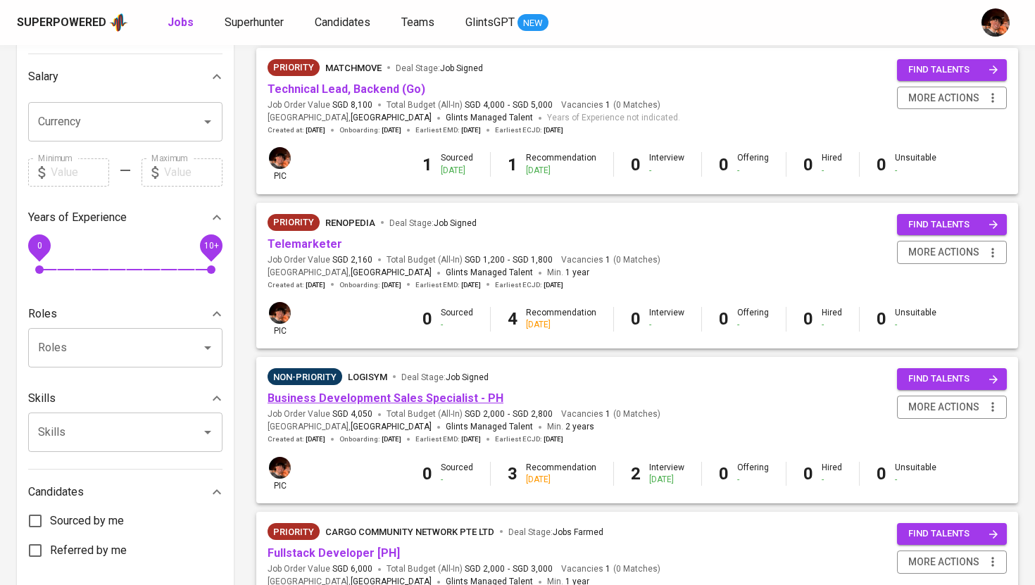
click at [399, 403] on link "Business Development Sales Specialist - PH" at bounding box center [386, 398] width 236 height 13
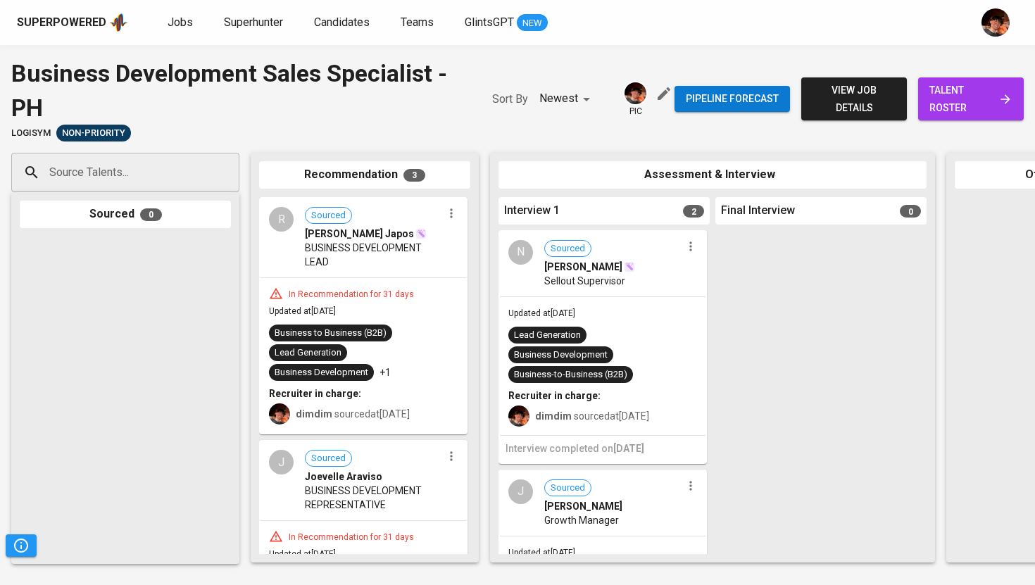
click at [972, 107] on span "talent roster" at bounding box center [971, 99] width 83 height 35
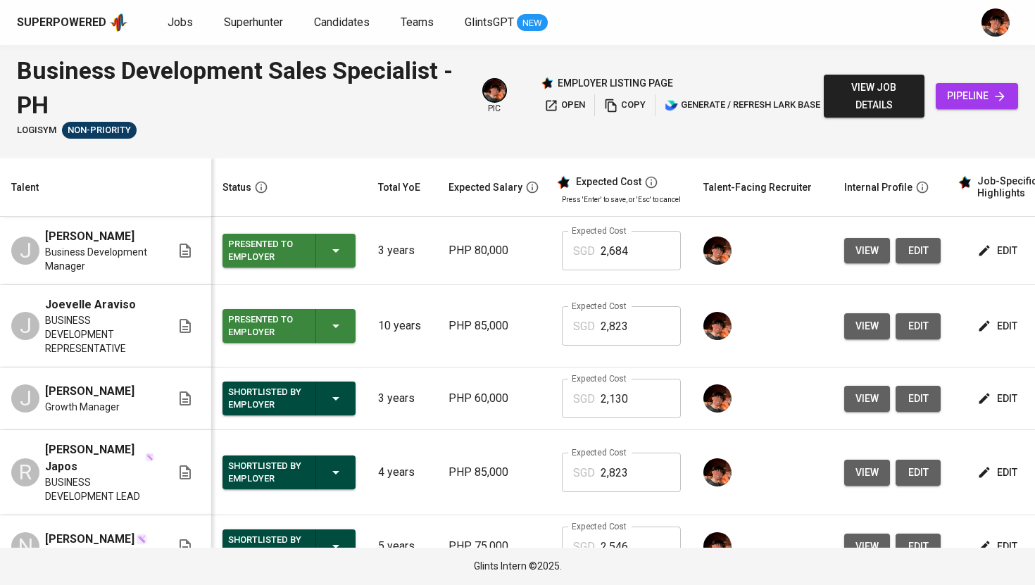
scroll to position [56, 0]
